Goal: Transaction & Acquisition: Purchase product/service

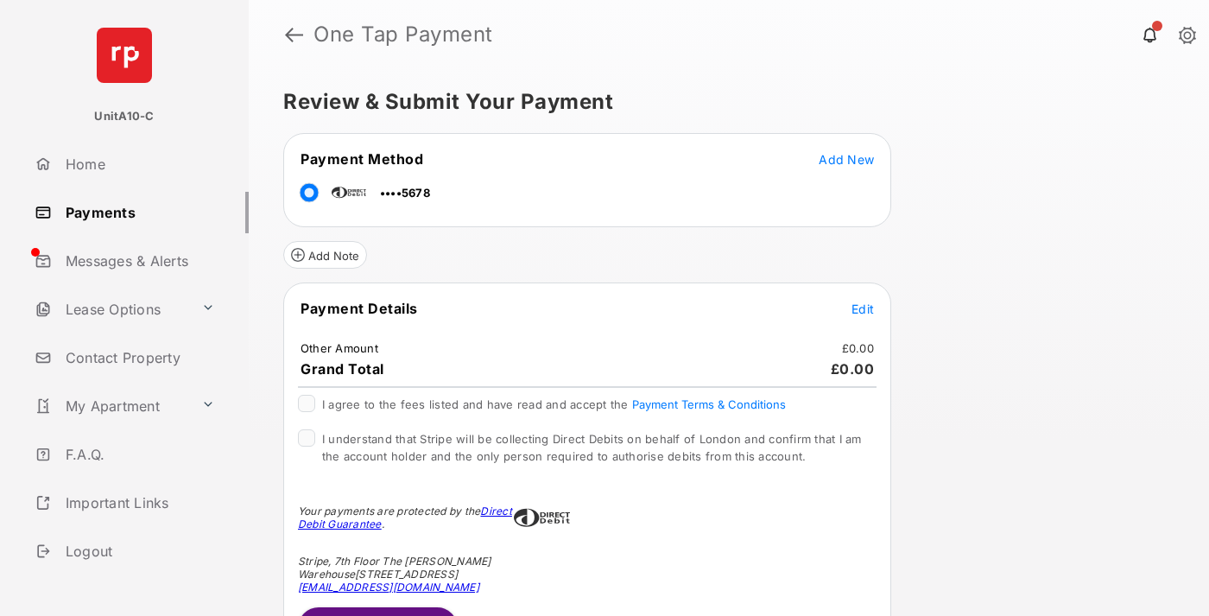
click at [863, 308] on span "Edit" at bounding box center [863, 308] width 22 height 15
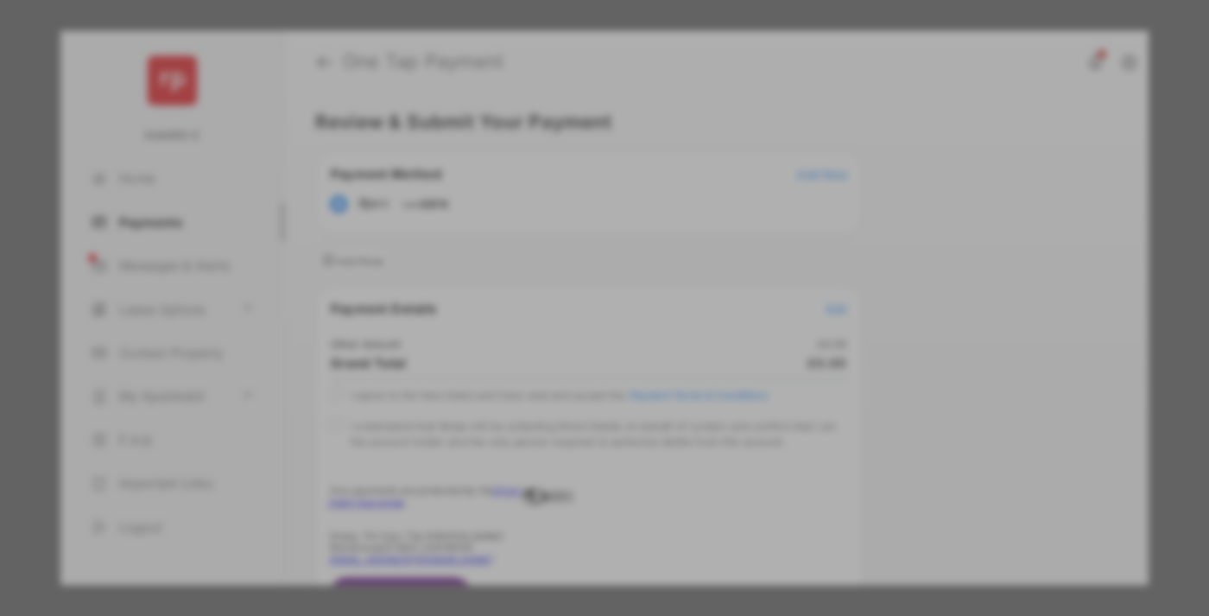
click at [573, 287] on div "Other Amount" at bounding box center [573, 291] width 280 height 29
type input "**"
click at [546, 435] on button "Save" at bounding box center [546, 455] width 86 height 41
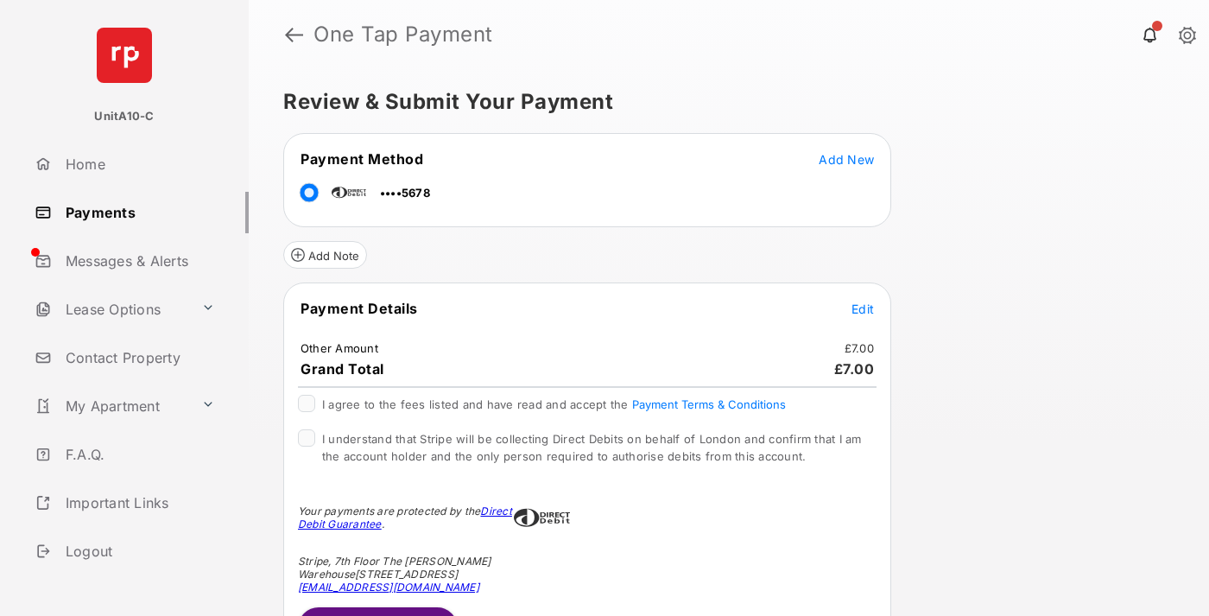
click at [377, 611] on button "Submit Payment" at bounding box center [378, 627] width 160 height 41
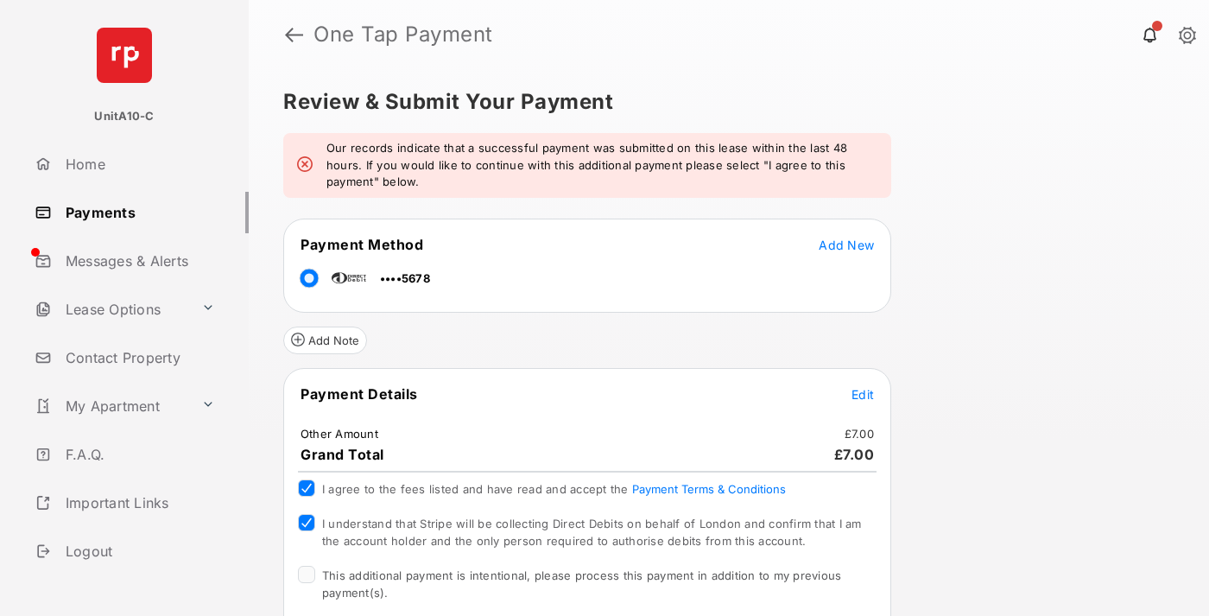
click at [579, 575] on span "This additional payment is intentional, please process this payment in addition…" at bounding box center [581, 583] width 519 height 31
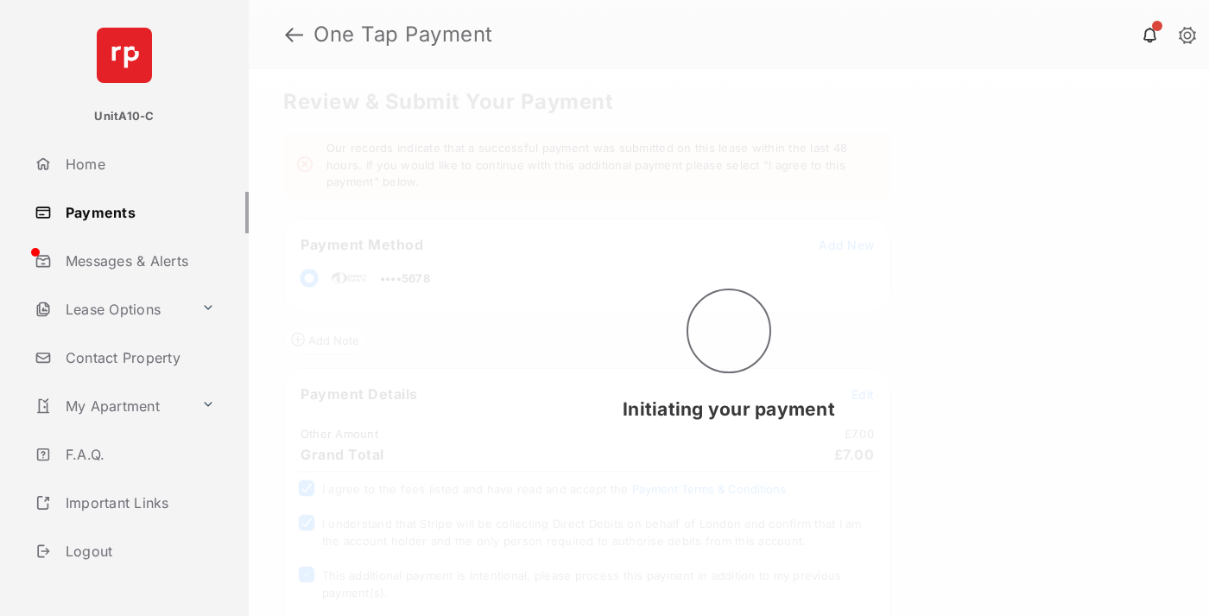
scroll to position [169, 0]
